Goal: Task Accomplishment & Management: Manage account settings

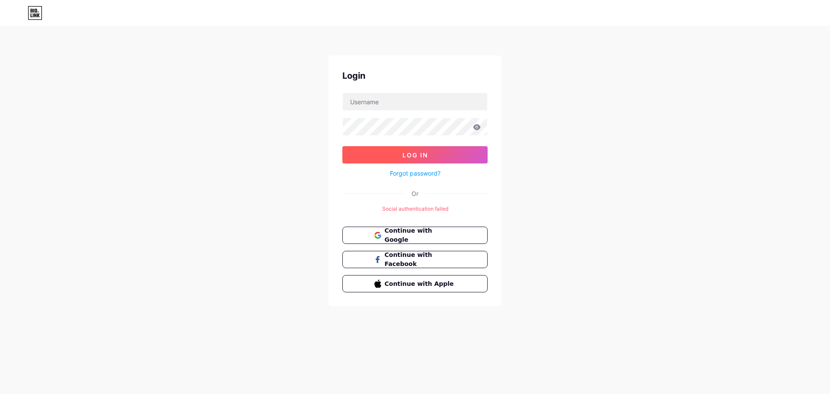
click at [401, 156] on button "Log In" at bounding box center [415, 154] width 145 height 17
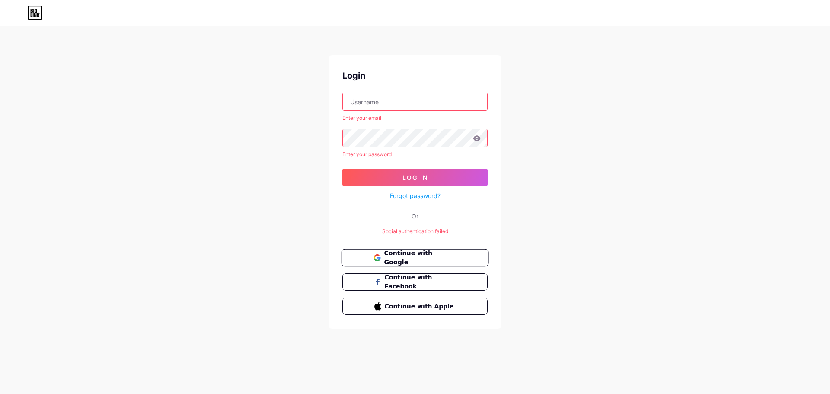
click at [395, 256] on span "Continue with Google" at bounding box center [420, 258] width 72 height 19
